Goal: Information Seeking & Learning: Learn about a topic

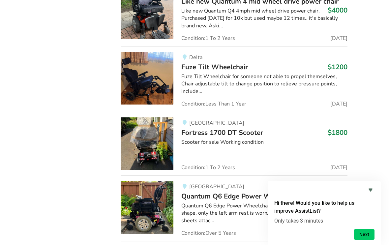
scroll to position [1567, 0]
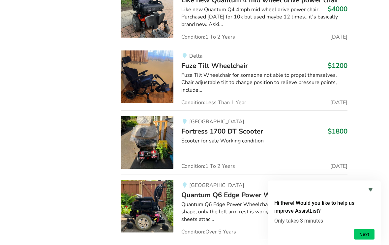
click at [163, 120] on img at bounding box center [147, 142] width 53 height 53
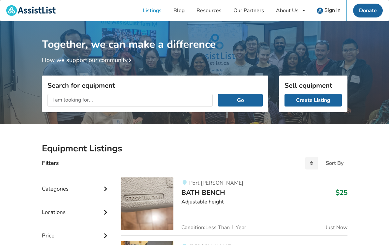
click at [61, 100] on input "text" at bounding box center [129, 100] width 165 height 13
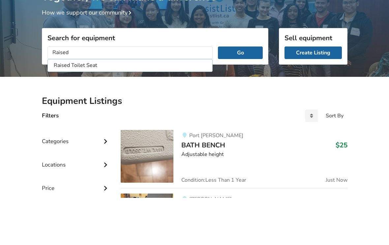
click at [84, 107] on li "Raised Toilet Seat" at bounding box center [130, 112] width 162 height 11
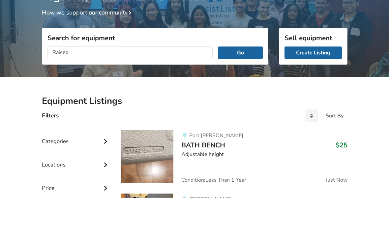
type input "Raised Toilet Seat"
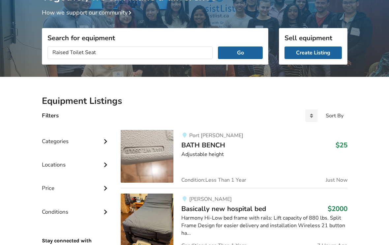
click at [247, 57] on button "Go" at bounding box center [240, 52] width 44 height 13
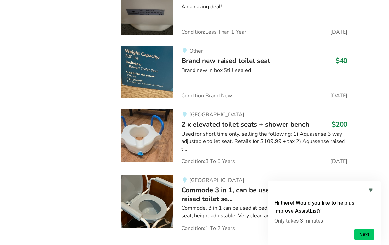
scroll to position [867, 0]
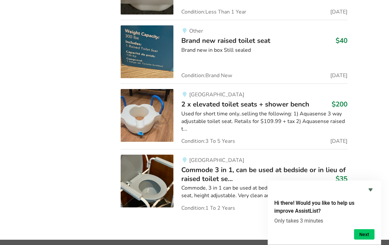
click at [197, 171] on span "Commode 3 in 1, can be used at bedside or in lieu of raised toilet se..." at bounding box center [263, 174] width 164 height 18
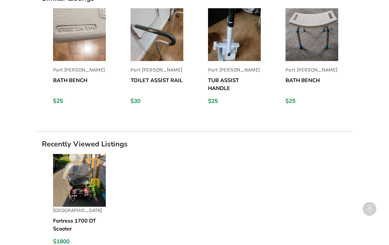
scroll to position [562, 0]
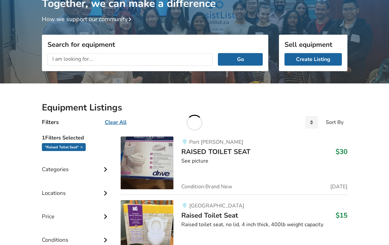
scroll to position [663, 0]
